Goal: Find specific page/section: Find specific page/section

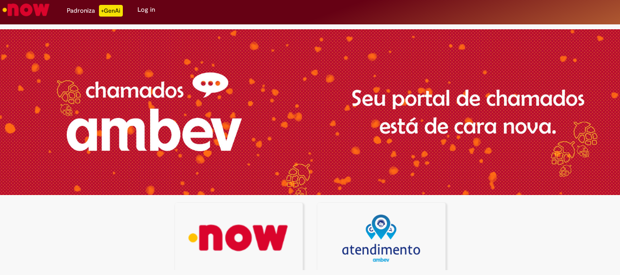
click at [255, 249] on img at bounding box center [239, 238] width 116 height 47
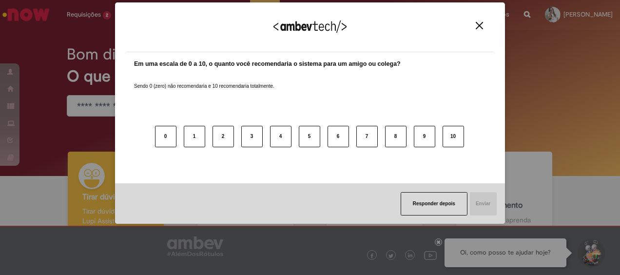
click at [478, 27] on img "Close" at bounding box center [479, 25] width 7 height 7
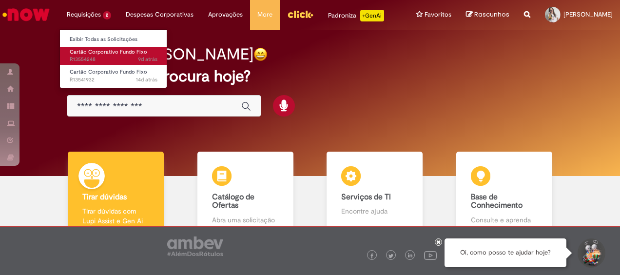
click at [113, 56] on link "Cartão Corporativo Fundo Fixo 9d atrás 9 dias atrás R13554248" at bounding box center [113, 56] width 107 height 18
